Goal: Transaction & Acquisition: Book appointment/travel/reservation

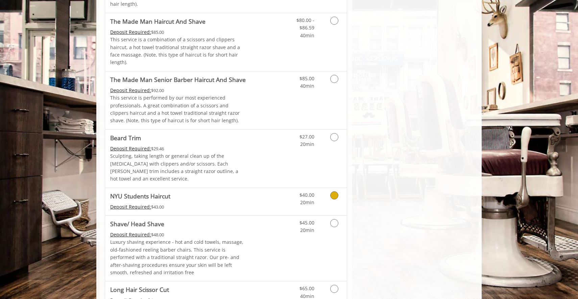
click at [331, 188] on link "Grooming services" at bounding box center [333, 197] width 17 height 19
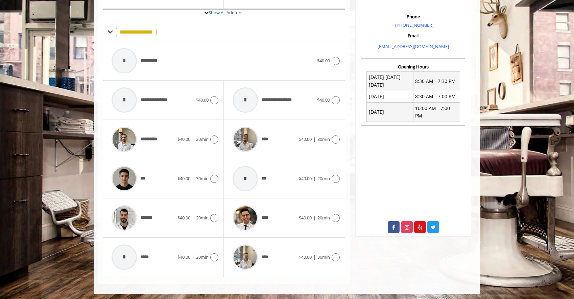
scroll to position [208, 0]
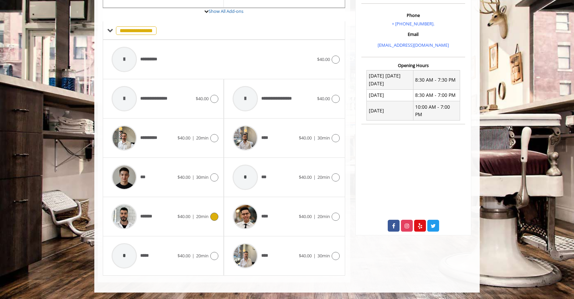
click at [206, 217] on span "20min" at bounding box center [202, 216] width 13 height 6
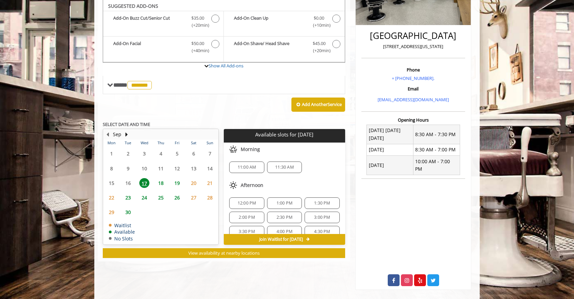
scroll to position [153, 0]
click at [127, 197] on span "23" at bounding box center [128, 197] width 10 height 10
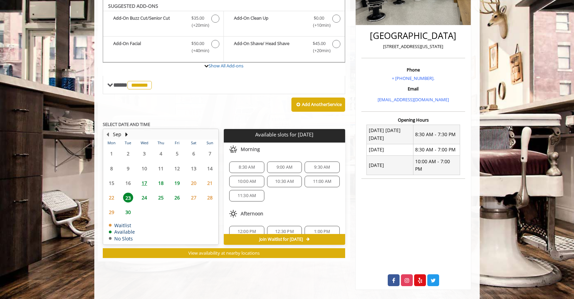
click at [149, 195] on span "24" at bounding box center [144, 197] width 10 height 10
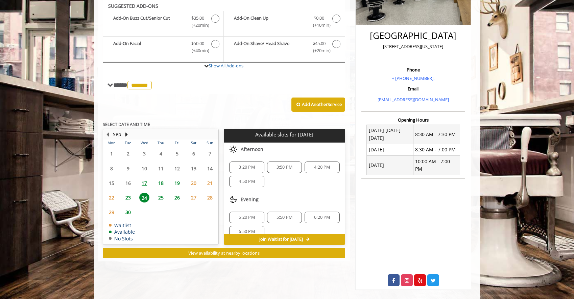
click at [160, 197] on span "25" at bounding box center [161, 197] width 10 height 10
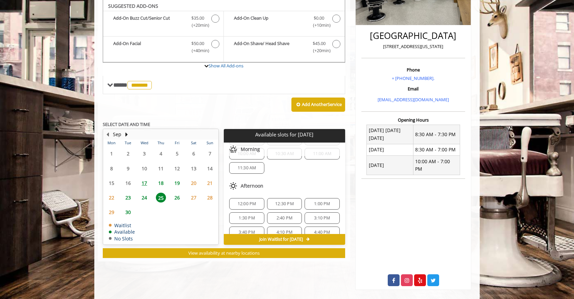
scroll to position [28, 0]
click at [140, 197] on span "24" at bounding box center [144, 197] width 10 height 10
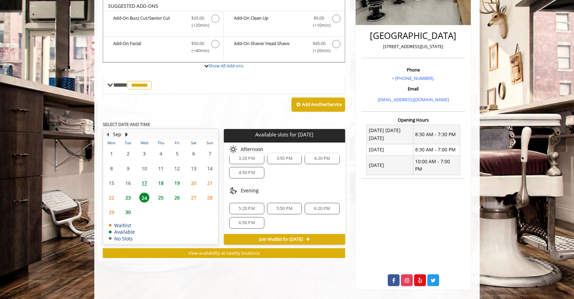
scroll to position [0, 0]
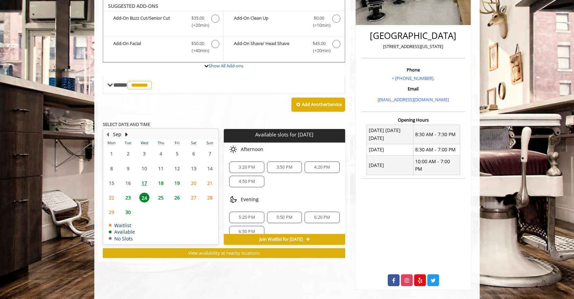
click at [128, 198] on span "23" at bounding box center [128, 197] width 10 height 10
click at [162, 199] on span "25" at bounding box center [161, 197] width 10 height 10
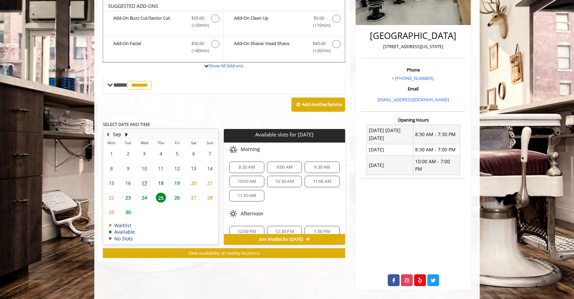
scroll to position [13, 0]
click at [278, 216] on span "12:30 PM" at bounding box center [284, 218] width 19 height 5
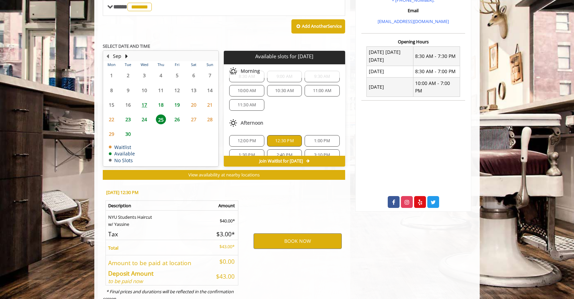
scroll to position [254, 0]
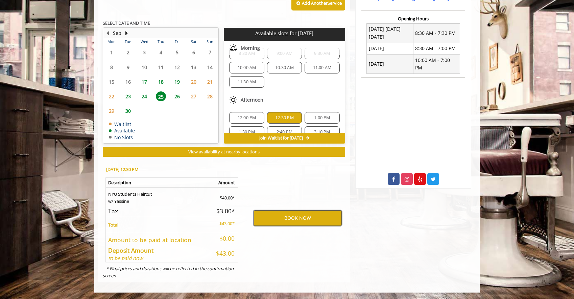
click at [285, 215] on button "BOOK NOW" at bounding box center [298, 218] width 88 height 16
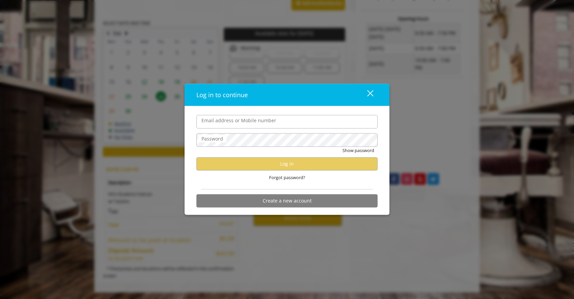
click at [302, 120] on input "Email address or Mobile number" at bounding box center [286, 122] width 181 height 14
click at [378, 115] on div at bounding box center [378, 115] width 0 height 0
click at [376, 97] on button "close" at bounding box center [366, 95] width 23 height 14
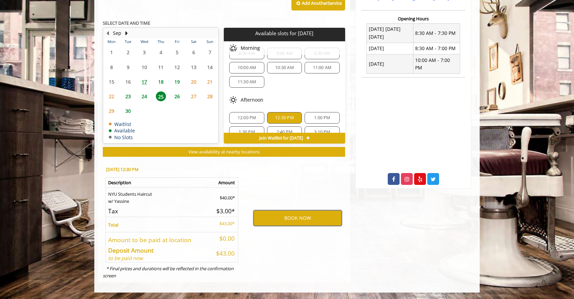
click at [280, 222] on button "BOOK NOW" at bounding box center [298, 218] width 88 height 16
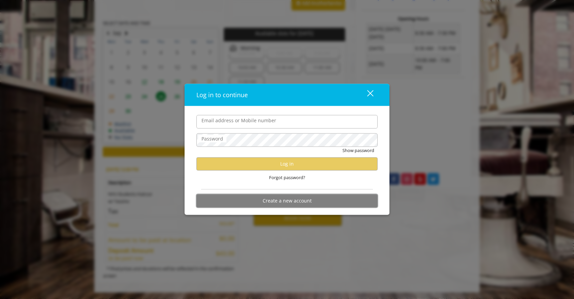
click at [273, 201] on button "Create a new account" at bounding box center [286, 200] width 181 height 13
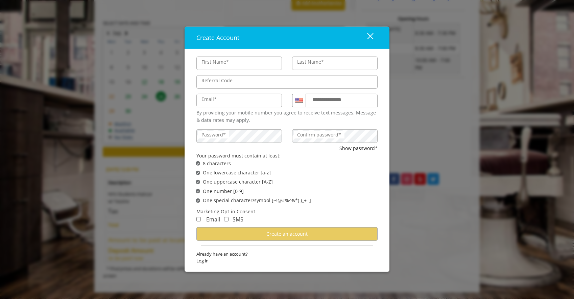
type input "*****"
type input "*******"
type input "**********"
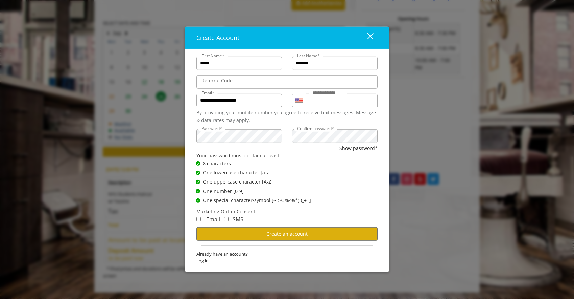
click at [208, 217] on span "Email" at bounding box center [213, 218] width 14 height 7
click at [203, 218] on div "Email" at bounding box center [208, 219] width 24 height 9
click at [229, 237] on button "Create an account" at bounding box center [286, 233] width 181 height 13
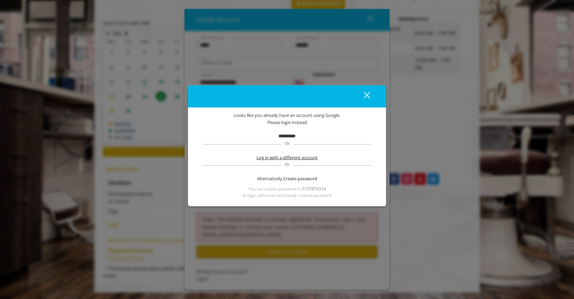
click at [284, 160] on span "Log in with a different account" at bounding box center [287, 157] width 61 height 7
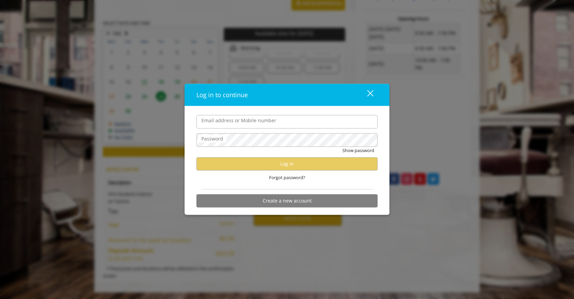
click at [285, 119] on input "Email address or Mobile number" at bounding box center [286, 122] width 181 height 14
type input "**********"
click at [375, 92] on button "close" at bounding box center [366, 95] width 23 height 14
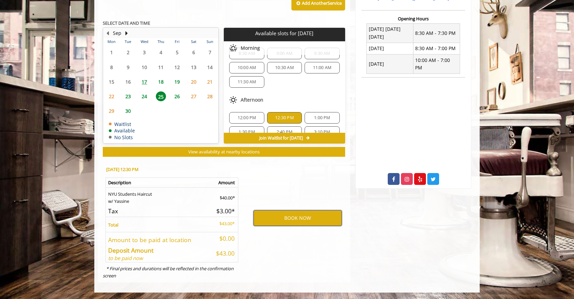
click at [285, 216] on button "BOOK NOW" at bounding box center [298, 218] width 88 height 16
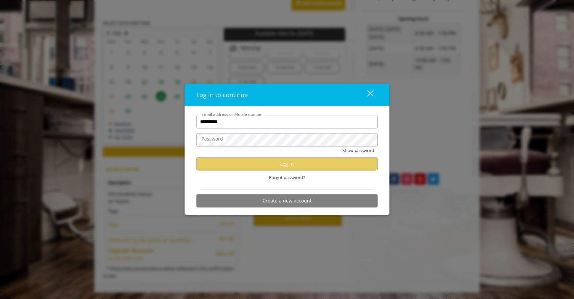
click at [186, 143] on div "**********" at bounding box center [287, 160] width 205 height 109
click at [283, 176] on span "Forgot password?" at bounding box center [287, 176] width 36 height 7
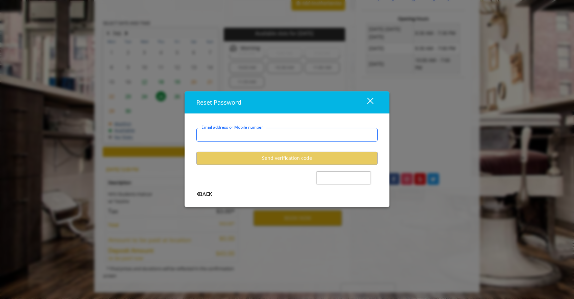
click at [277, 136] on input "Email address or Mobile number" at bounding box center [286, 135] width 181 height 14
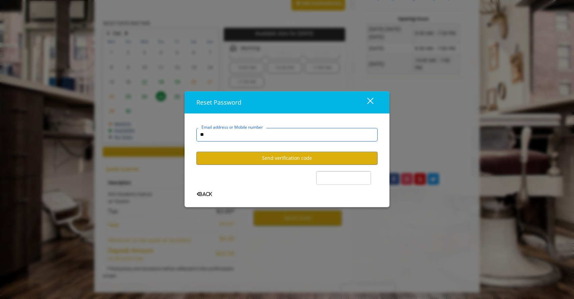
type input "*"
type input "**********"
click at [282, 161] on button "Send verification code" at bounding box center [286, 157] width 181 height 13
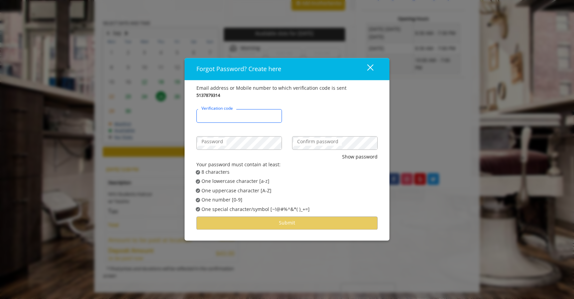
click at [250, 118] on input "Verification code" at bounding box center [239, 116] width 86 height 14
type input "******"
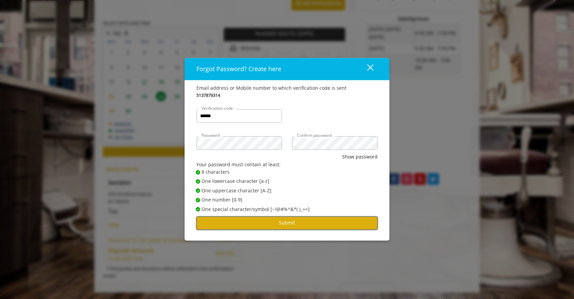
click at [260, 219] on button "Submit" at bounding box center [286, 222] width 181 height 13
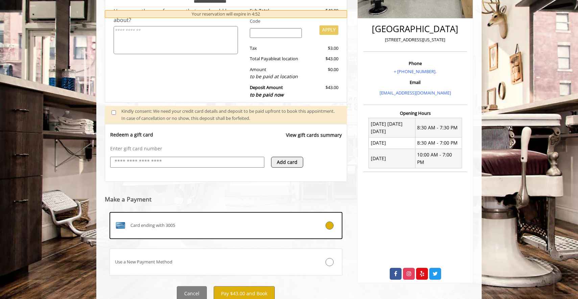
scroll to position [186, 0]
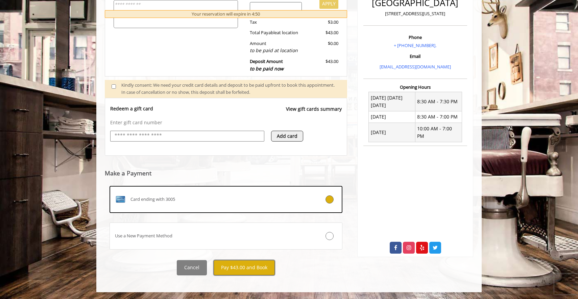
click at [262, 266] on button "Pay $43.00 and Book" at bounding box center [244, 267] width 61 height 15
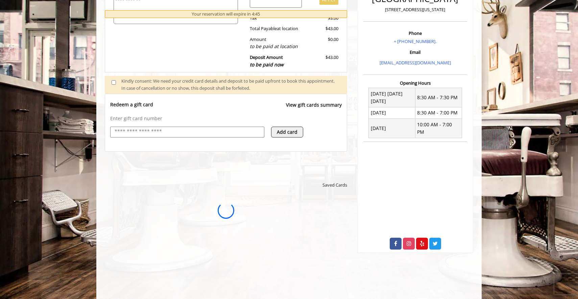
scroll to position [190, 0]
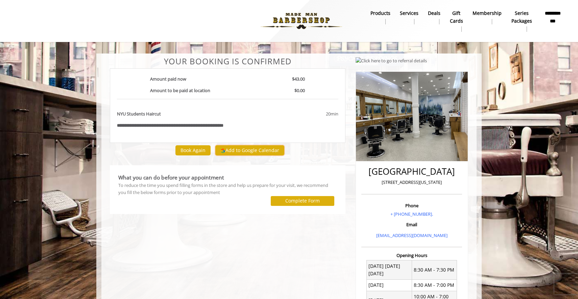
click at [265, 149] on button "Add to Google Calendar" at bounding box center [249, 150] width 69 height 10
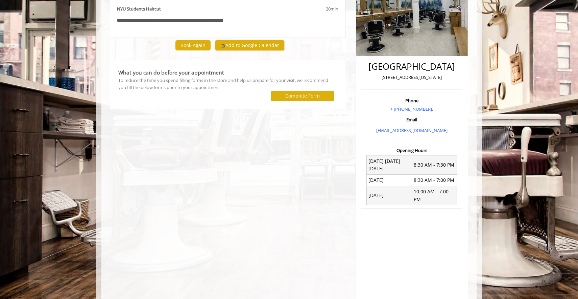
scroll to position [105, 0]
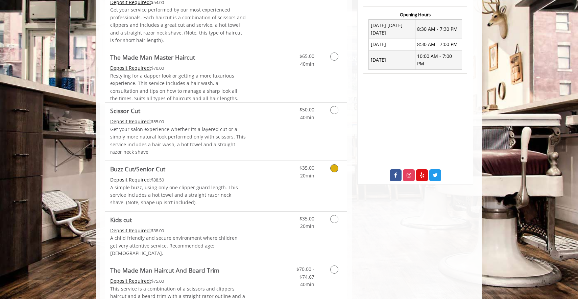
scroll to position [268, 0]
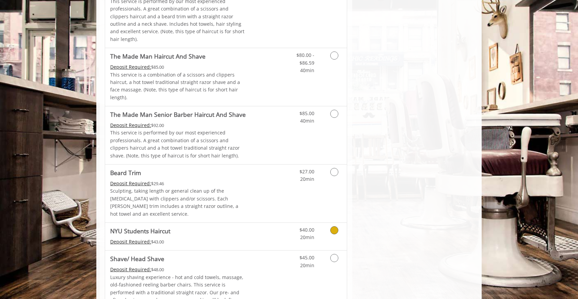
click at [218, 238] on div "Deposit Required: $43.00" at bounding box center [178, 241] width 136 height 7
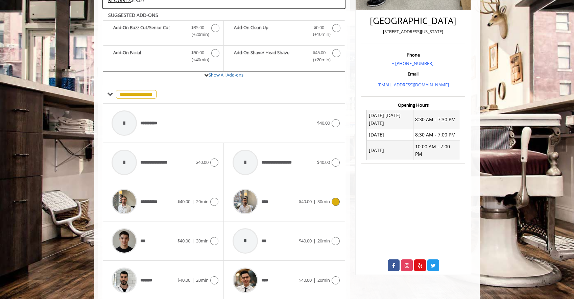
scroll to position [177, 0]
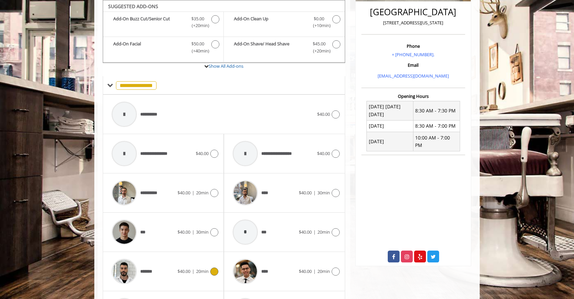
click at [174, 270] on div "*******" at bounding box center [142, 271] width 69 height 32
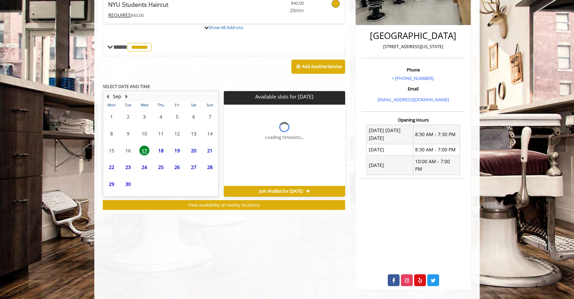
scroll to position [156, 0]
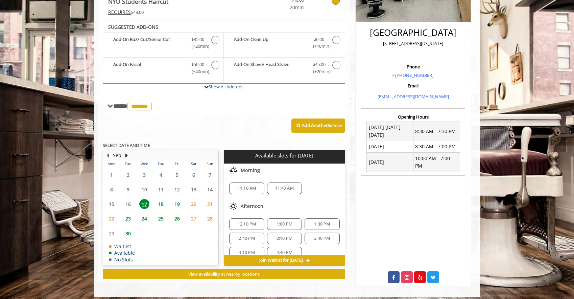
click at [162, 216] on span "25" at bounding box center [161, 218] width 10 height 10
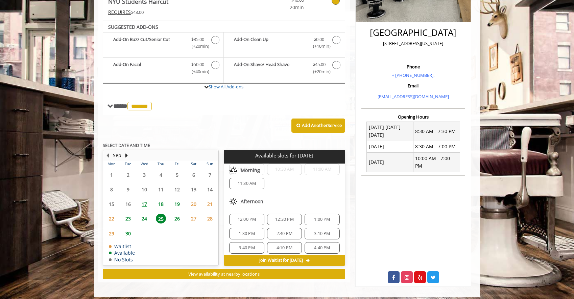
scroll to position [35, 0]
click at [281, 218] on span "12:30 PM" at bounding box center [284, 217] width 19 height 5
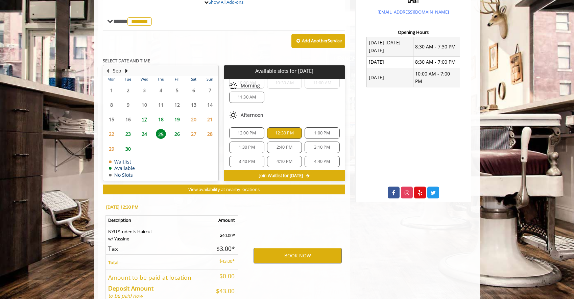
scroll to position [278, 0]
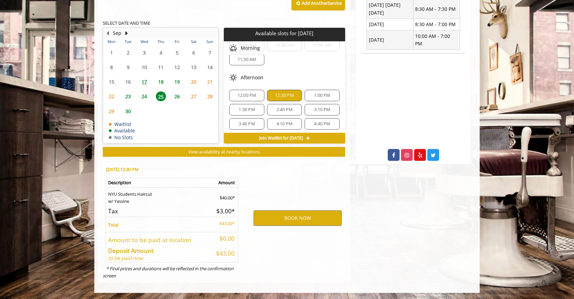
click at [297, 208] on div "BOOK NOW" at bounding box center [297, 217] width 105 height 115
click at [297, 215] on button "BOOK NOW" at bounding box center [298, 218] width 88 height 16
